Goal: Information Seeking & Learning: Check status

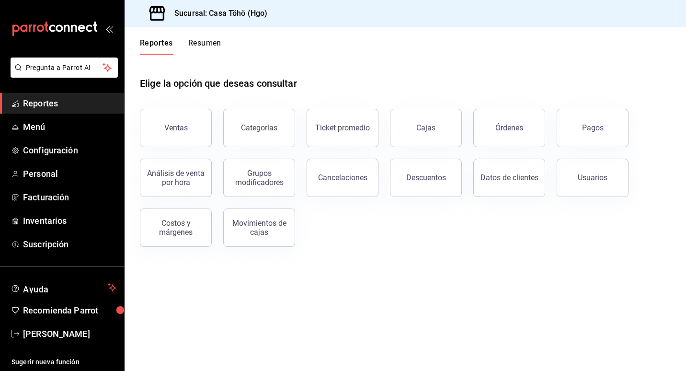
click at [39, 107] on span "Reportes" at bounding box center [69, 103] width 93 height 13
click at [187, 119] on button "Ventas" at bounding box center [176, 128] width 72 height 38
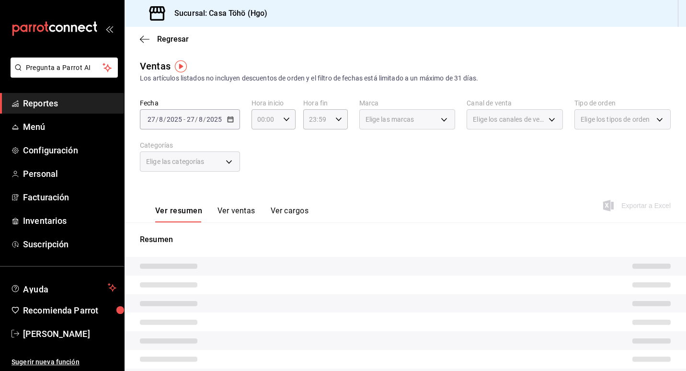
click at [46, 101] on span "Reportes" at bounding box center [69, 103] width 93 height 13
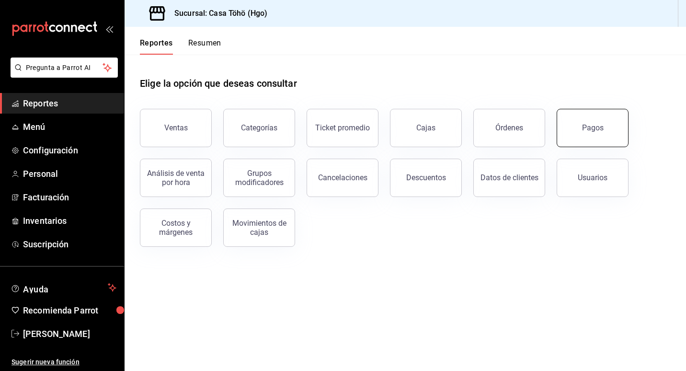
click at [594, 127] on div "Pagos" at bounding box center [593, 127] width 22 height 9
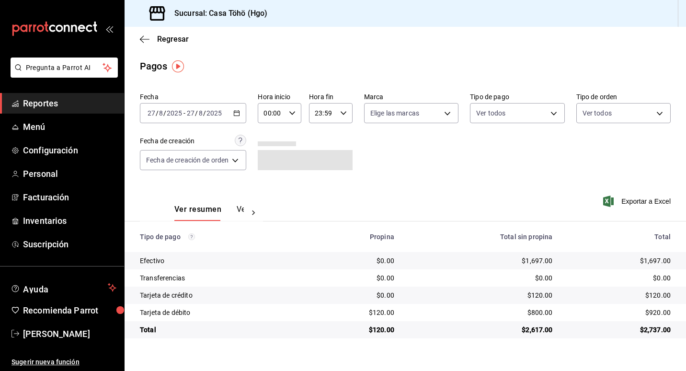
click at [240, 113] on icon "button" at bounding box center [236, 113] width 7 height 7
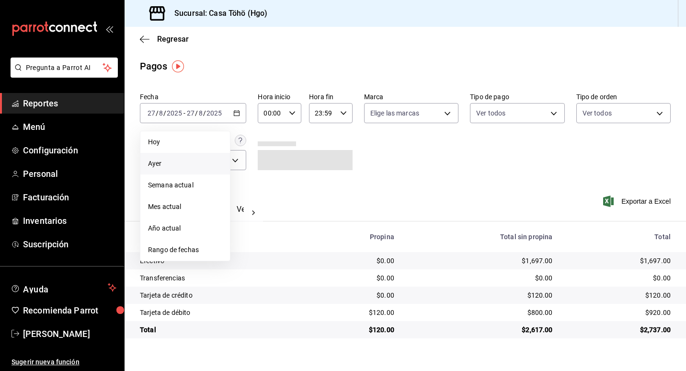
click at [175, 160] on span "Ayer" at bounding box center [185, 164] width 74 height 10
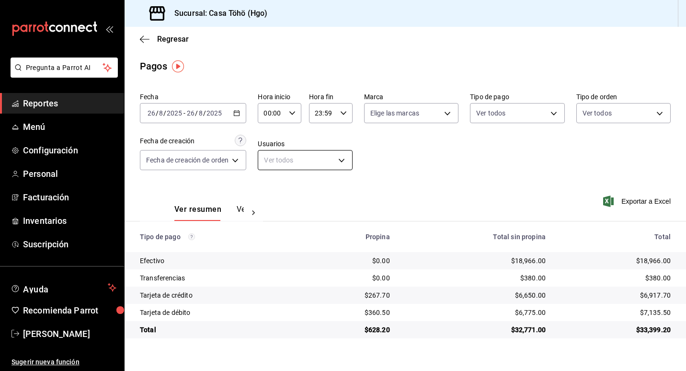
click at [314, 156] on body "Pregunta a Parrot AI Reportes Menú Configuración Personal Facturación Inventari…" at bounding box center [343, 185] width 686 height 371
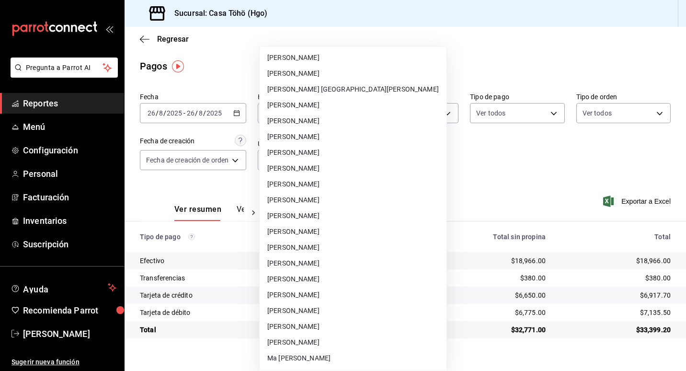
scroll to position [96, 0]
click at [68, 100] on div at bounding box center [343, 185] width 686 height 371
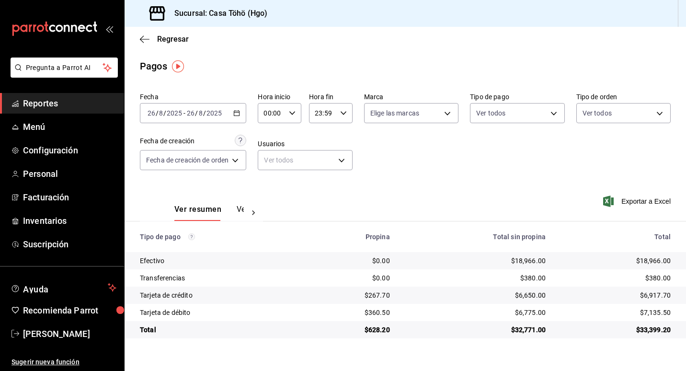
click at [53, 101] on span "Reportes" at bounding box center [69, 103] width 93 height 13
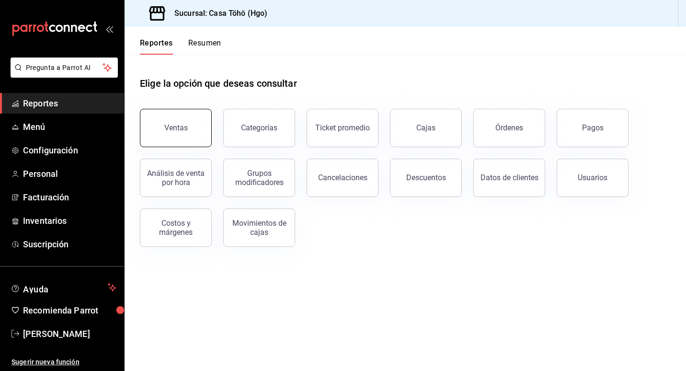
click at [166, 138] on button "Ventas" at bounding box center [176, 128] width 72 height 38
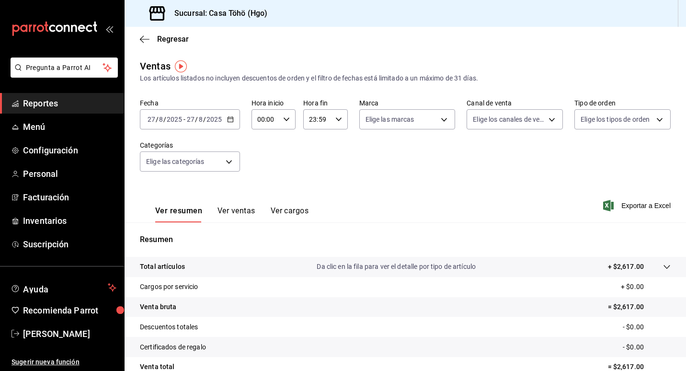
click at [236, 122] on div "[DATE] [DATE] - [DATE] [DATE]" at bounding box center [190, 119] width 100 height 20
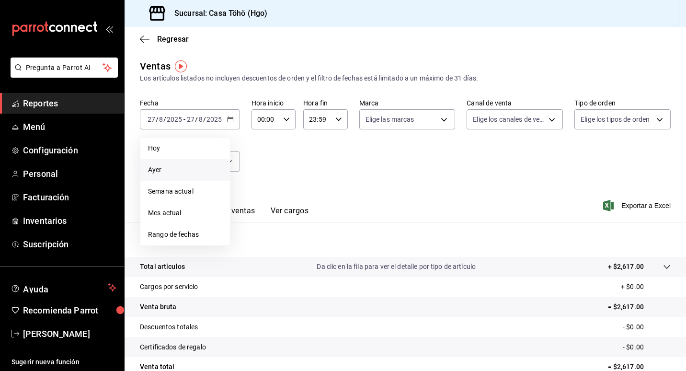
click at [169, 166] on span "Ayer" at bounding box center [185, 170] width 74 height 10
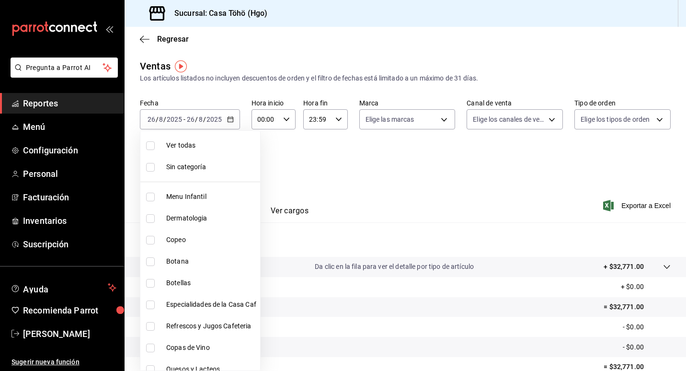
click at [214, 160] on body "Pregunta a Parrot AI Reportes Menú Configuración Personal Facturación Inventari…" at bounding box center [343, 185] width 686 height 371
click at [341, 154] on div at bounding box center [343, 185] width 686 height 371
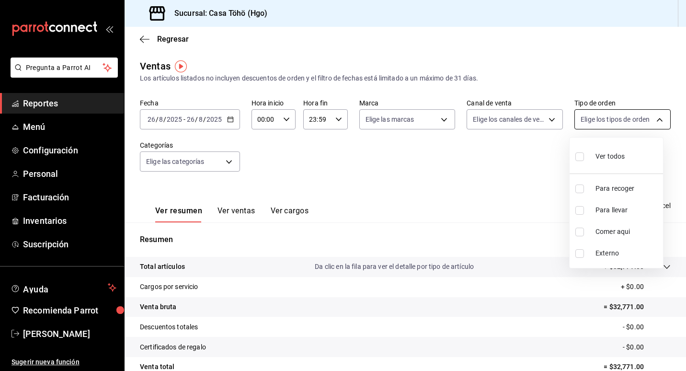
click at [605, 119] on body "Pregunta a Parrot AI Reportes Menú Configuración Personal Facturación Inventari…" at bounding box center [343, 185] width 686 height 371
click at [605, 119] on div at bounding box center [343, 185] width 686 height 371
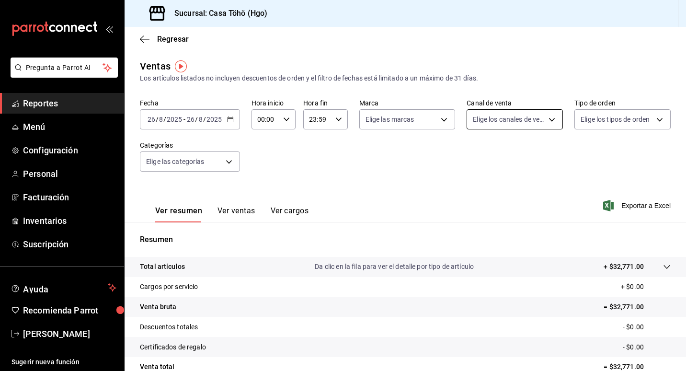
click at [519, 123] on body "Pregunta a Parrot AI Reportes Menú Configuración Personal Facturación Inventari…" at bounding box center [343, 185] width 686 height 371
click at [384, 144] on div at bounding box center [343, 185] width 686 height 371
click at [335, 122] on icon "button" at bounding box center [338, 119] width 7 height 7
click at [317, 156] on button "17" at bounding box center [313, 155] width 18 height 19
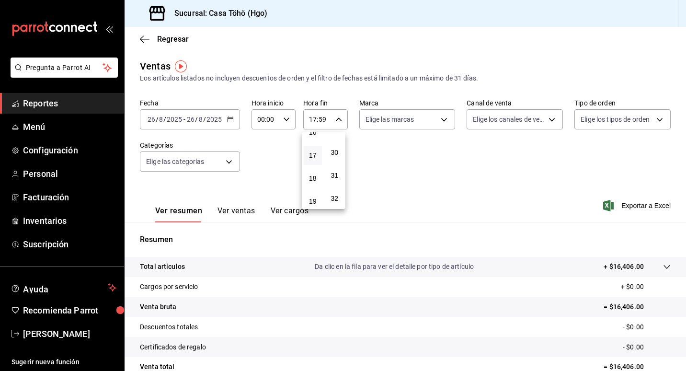
scroll to position [680, 0]
click at [337, 157] on span "30" at bounding box center [335, 153] width 7 height 8
click at [263, 150] on div at bounding box center [343, 185] width 686 height 371
click at [335, 118] on icon "button" at bounding box center [338, 119] width 7 height 7
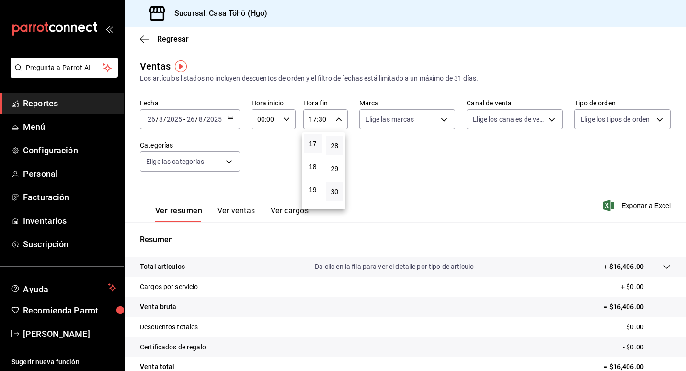
click at [337, 151] on button "28" at bounding box center [335, 145] width 18 height 19
type input "17:28"
click at [391, 151] on div at bounding box center [343, 185] width 686 height 371
click at [337, 115] on div "17:28 Hora fin" at bounding box center [325, 119] width 44 height 20
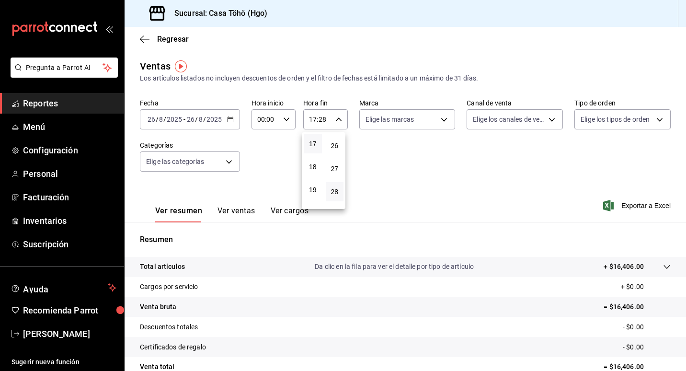
click at [377, 139] on div at bounding box center [343, 185] width 686 height 371
click at [206, 164] on body "Pregunta a Parrot AI Reportes Menú Configuración Personal Facturación Inventari…" at bounding box center [343, 185] width 686 height 371
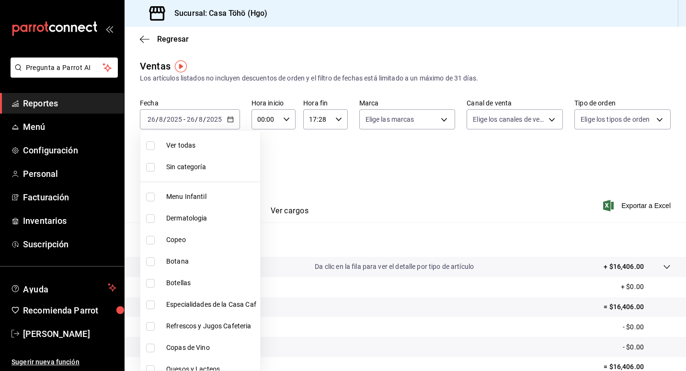
click at [295, 141] on div at bounding box center [343, 185] width 686 height 371
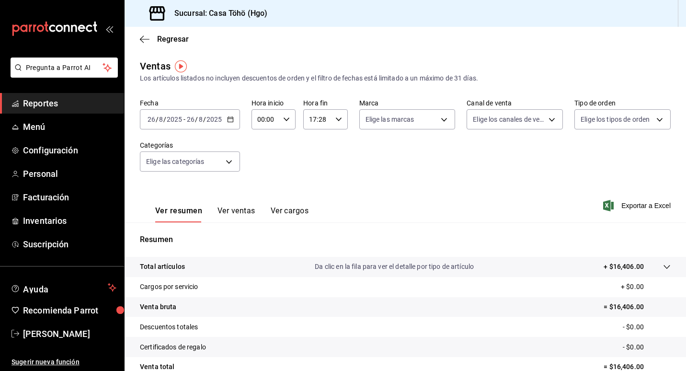
click at [281, 123] on div "00:00 Hora inicio" at bounding box center [274, 119] width 44 height 20
click at [261, 163] on span "07" at bounding box center [261, 161] width 7 height 8
click at [338, 143] on div at bounding box center [343, 185] width 686 height 371
click at [352, 161] on div "Fecha [DATE] [DATE] - [DATE] [DATE] Hora inicio 07:00 Hora inicio Hora fin 17:2…" at bounding box center [405, 141] width 531 height 84
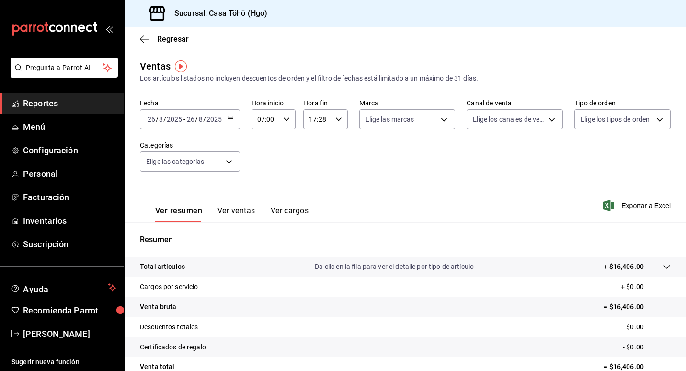
click at [228, 118] on icon "button" at bounding box center [230, 119] width 7 height 7
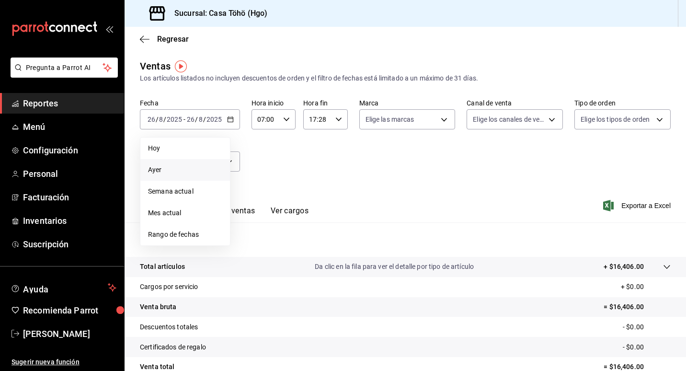
click at [161, 163] on li "Ayer" at bounding box center [185, 170] width 90 height 22
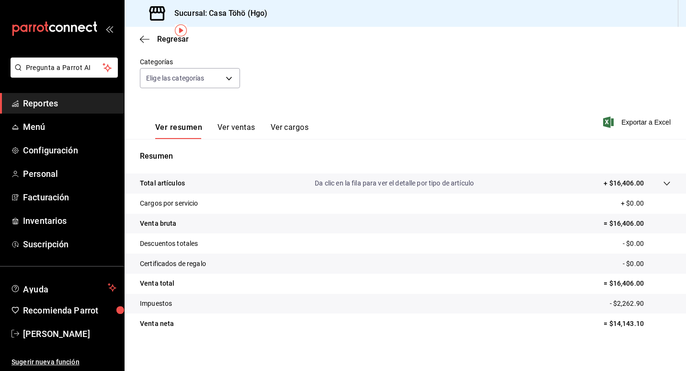
scroll to position [88, 0]
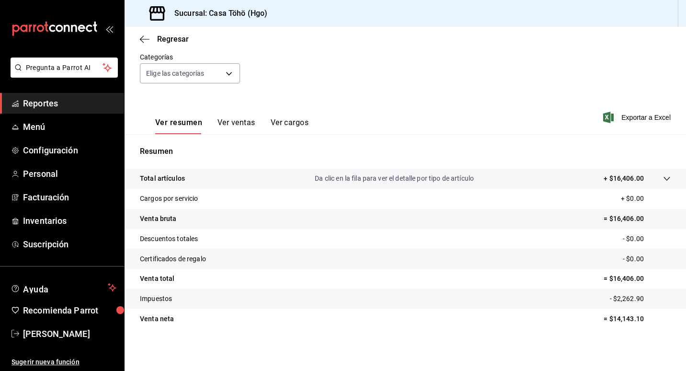
click at [217, 96] on div "Ver resumen Ver ventas Ver cargos Exportar a Excel" at bounding box center [405, 114] width 561 height 39
click at [226, 96] on div "Ver resumen Ver ventas Ver cargos Exportar a Excel" at bounding box center [405, 114] width 561 height 39
click at [273, 98] on div "Ver resumen Ver ventas Ver cargos Exportar a Excel" at bounding box center [405, 114] width 561 height 39
click at [242, 122] on button "Ver ventas" at bounding box center [236, 126] width 38 height 16
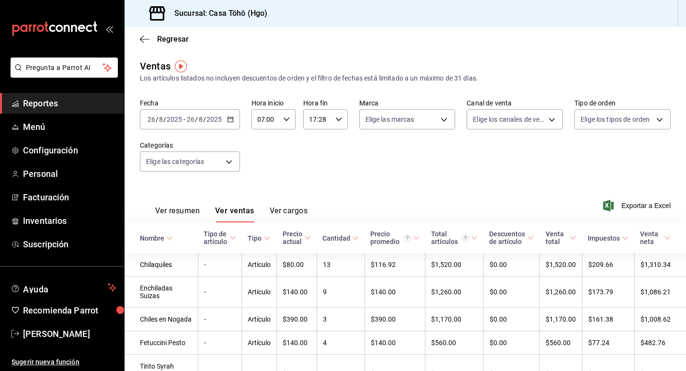
click at [184, 205] on div "Ver resumen Ver ventas Ver cargos" at bounding box center [224, 208] width 168 height 28
click at [184, 214] on button "Ver resumen" at bounding box center [177, 214] width 45 height 16
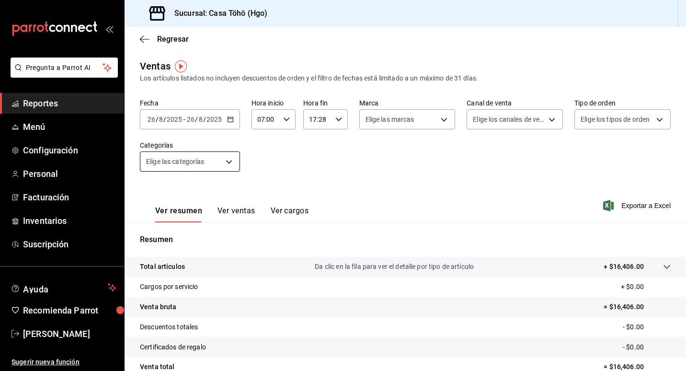
click at [202, 159] on body "Pregunta a Parrot AI Reportes Menú Configuración Personal Facturación Inventari…" at bounding box center [343, 185] width 686 height 371
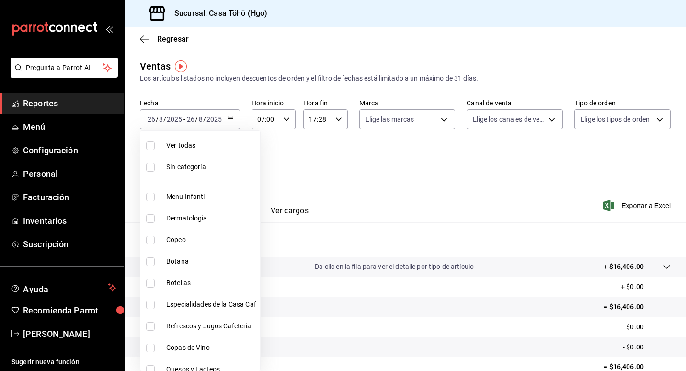
click at [287, 142] on div at bounding box center [343, 185] width 686 height 371
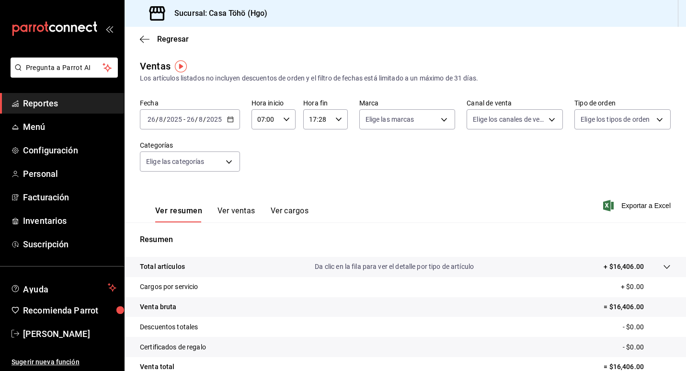
click at [229, 119] on \(Stroke\) "button" at bounding box center [230, 118] width 5 height 0
click at [302, 154] on div "Fecha [DATE] [DATE] - [DATE] [DATE] Hora inicio 07:00 Hora inicio Hora fin 17:2…" at bounding box center [405, 141] width 531 height 84
click at [231, 122] on \(Stroke\) "button" at bounding box center [231, 119] width 6 height 5
click at [283, 149] on div "Fecha [DATE] [DATE] - [DATE] [DATE] Hora inicio 07:00 Hora inicio Hora fin 17:2…" at bounding box center [405, 141] width 531 height 84
click at [338, 119] on icon "button" at bounding box center [338, 119] width 7 height 7
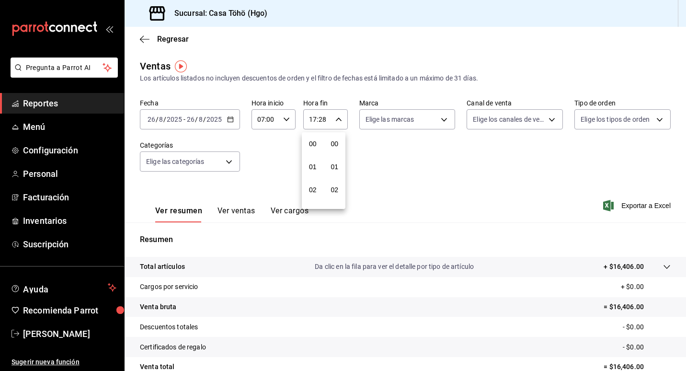
scroll to position [644, 0]
click at [291, 121] on div at bounding box center [343, 185] width 686 height 371
click at [290, 121] on div "07:00 Hora inicio" at bounding box center [274, 119] width 44 height 20
click at [263, 145] on span "00" at bounding box center [261, 144] width 7 height 8
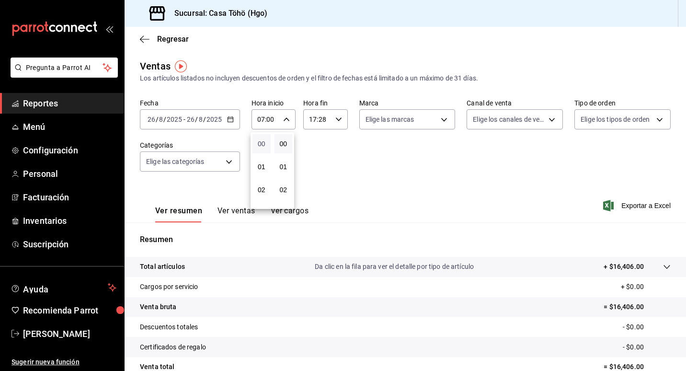
type input "00:00"
click at [329, 117] on div at bounding box center [343, 185] width 686 height 371
click at [336, 119] on icon "button" at bounding box center [338, 119] width 7 height 7
click at [311, 196] on span "23" at bounding box center [312, 198] width 7 height 8
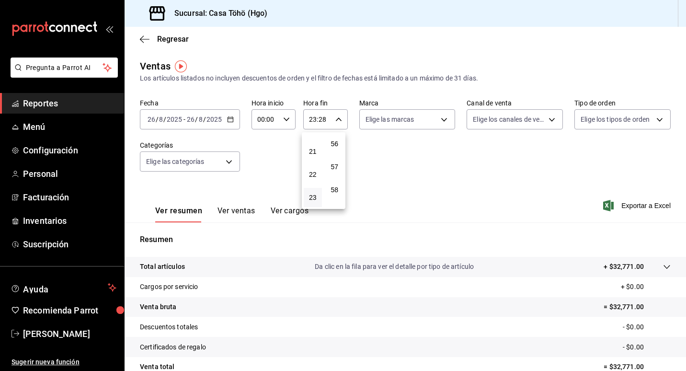
scroll to position [1303, 0]
click at [335, 197] on span "59" at bounding box center [335, 198] width 7 height 8
type input "23:59"
click at [396, 145] on div at bounding box center [343, 185] width 686 height 371
click at [311, 171] on div "Fecha [DATE] [DATE] - [DATE] [DATE] Hora inicio 00:00 Hora inicio Hora fin 23:5…" at bounding box center [405, 141] width 531 height 84
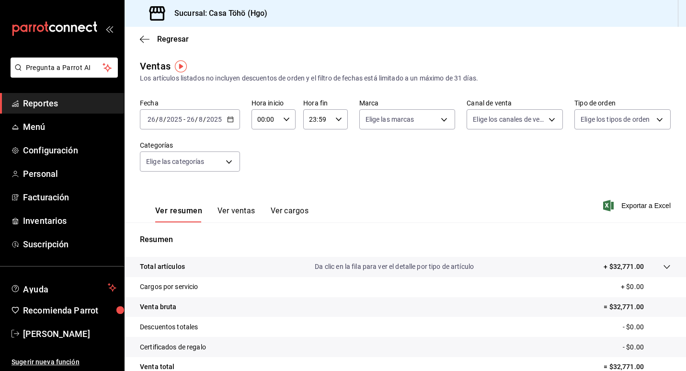
click at [25, 103] on span "Reportes" at bounding box center [69, 103] width 93 height 13
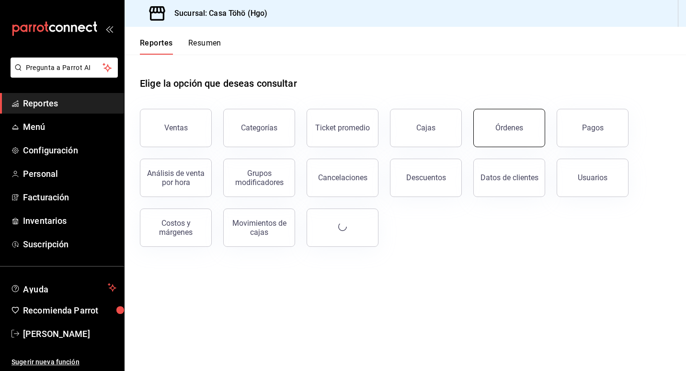
click at [523, 125] on button "Órdenes" at bounding box center [509, 128] width 72 height 38
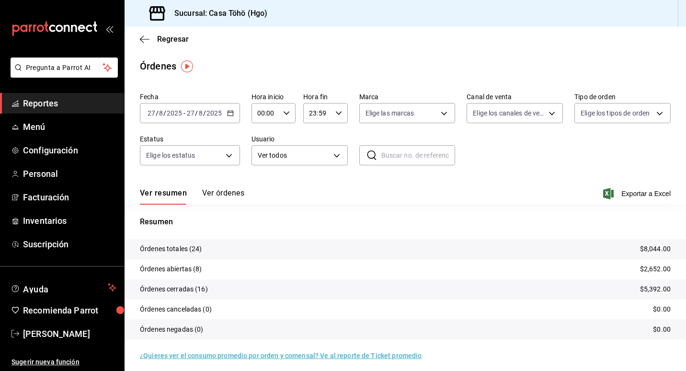
click at [393, 156] on input "text" at bounding box center [418, 155] width 74 height 19
click at [230, 110] on icon "button" at bounding box center [230, 113] width 7 height 7
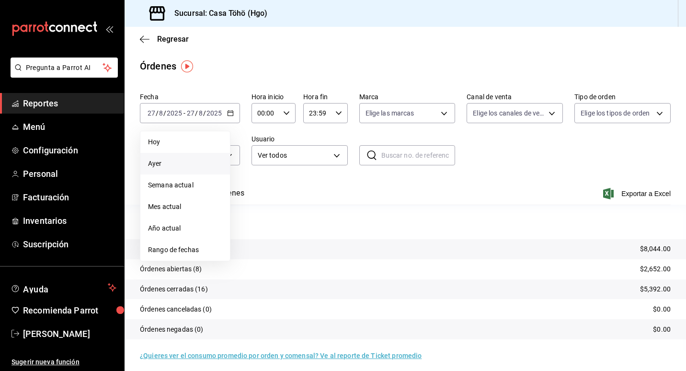
click at [158, 168] on span "Ayer" at bounding box center [185, 164] width 74 height 10
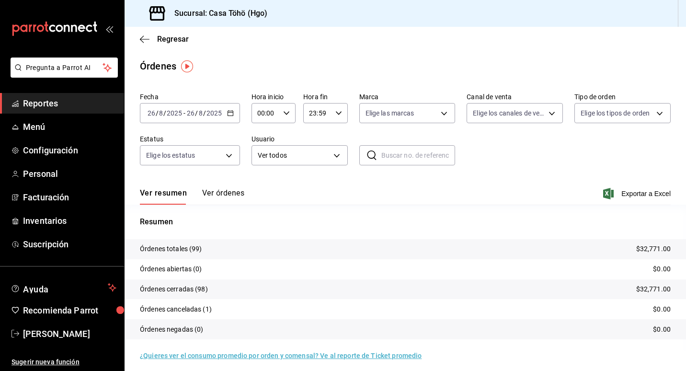
click at [385, 156] on input "text" at bounding box center [418, 155] width 74 height 19
type input "208"
click at [368, 156] on icon at bounding box center [371, 154] width 11 height 11
click at [495, 148] on div "Fecha [DATE] [DATE] - [DATE] [DATE] Hora inicio 00:00 Hora inicio Hora fin 23:5…" at bounding box center [405, 133] width 531 height 88
drag, startPoint x: 509, startPoint y: 148, endPoint x: 417, endPoint y: 166, distance: 94.2
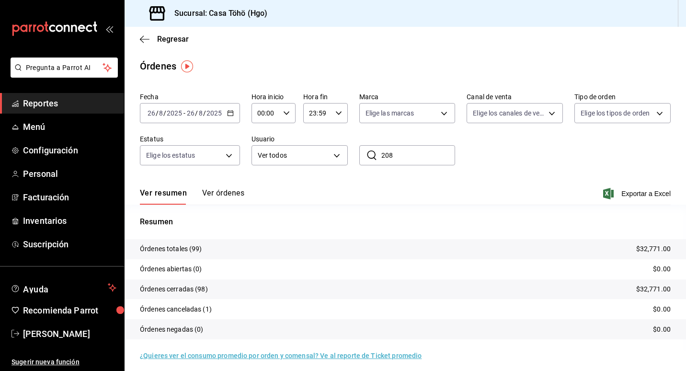
click at [507, 148] on div "Fecha [DATE] [DATE] - [DATE] [DATE] Hora inicio 00:00 Hora inicio Hora fin 23:5…" at bounding box center [405, 133] width 531 height 88
click at [218, 198] on button "Ver órdenes" at bounding box center [223, 196] width 42 height 16
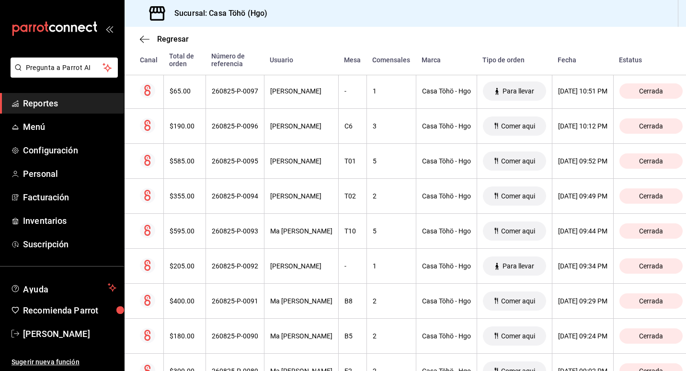
scroll to position [7, 0]
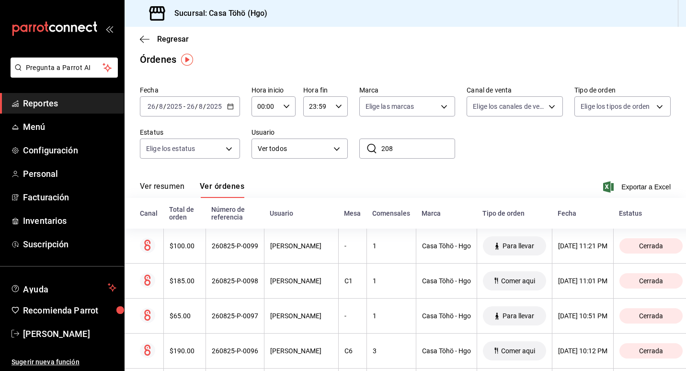
click at [409, 145] on input "208" at bounding box center [418, 148] width 74 height 19
click at [476, 143] on div "Fecha [DATE] [DATE] - [DATE] [DATE] Hora inicio 00:00 Hora inicio Hora fin 23:5…" at bounding box center [405, 126] width 531 height 88
click at [622, 185] on span "Exportar a Excel" at bounding box center [638, 186] width 66 height 11
click at [249, 53] on div "Órdenes" at bounding box center [405, 59] width 561 height 14
click at [39, 107] on span "Reportes" at bounding box center [69, 103] width 93 height 13
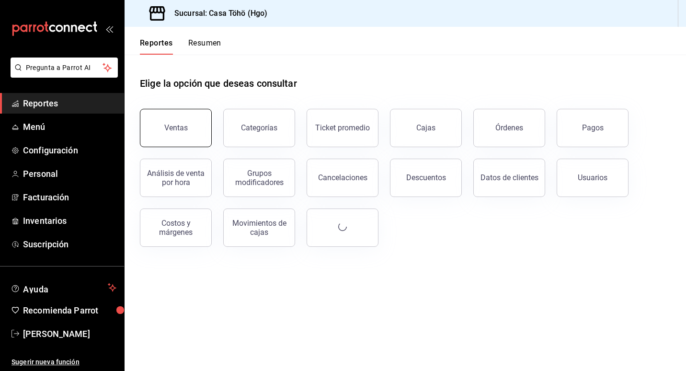
click at [173, 138] on button "Ventas" at bounding box center [176, 128] width 72 height 38
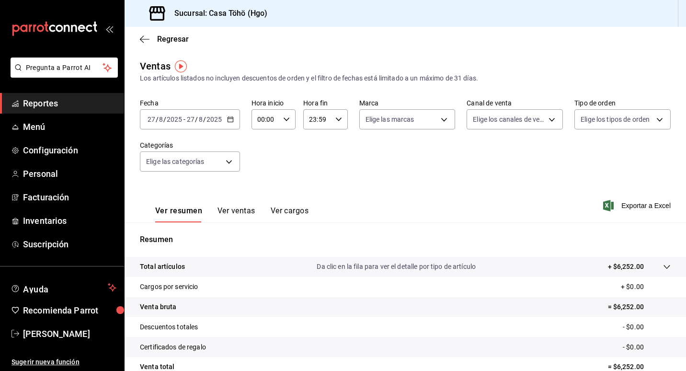
click at [228, 117] on \(Stroke\) "button" at bounding box center [231, 119] width 6 height 5
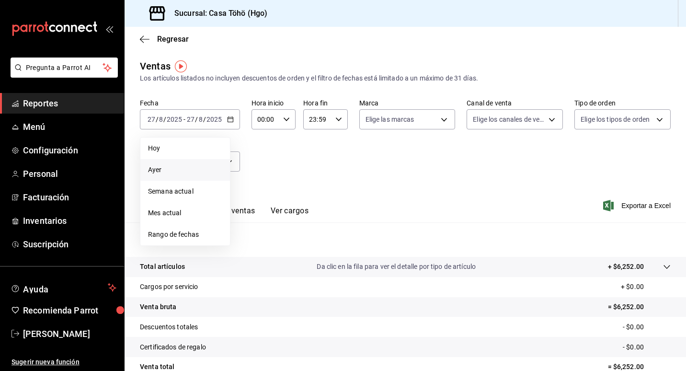
click at [164, 163] on li "Ayer" at bounding box center [185, 170] width 90 height 22
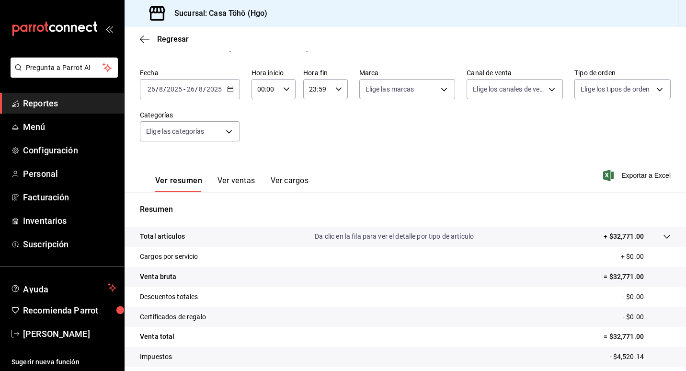
scroll to position [88, 0]
